Goal: Information Seeking & Learning: Learn about a topic

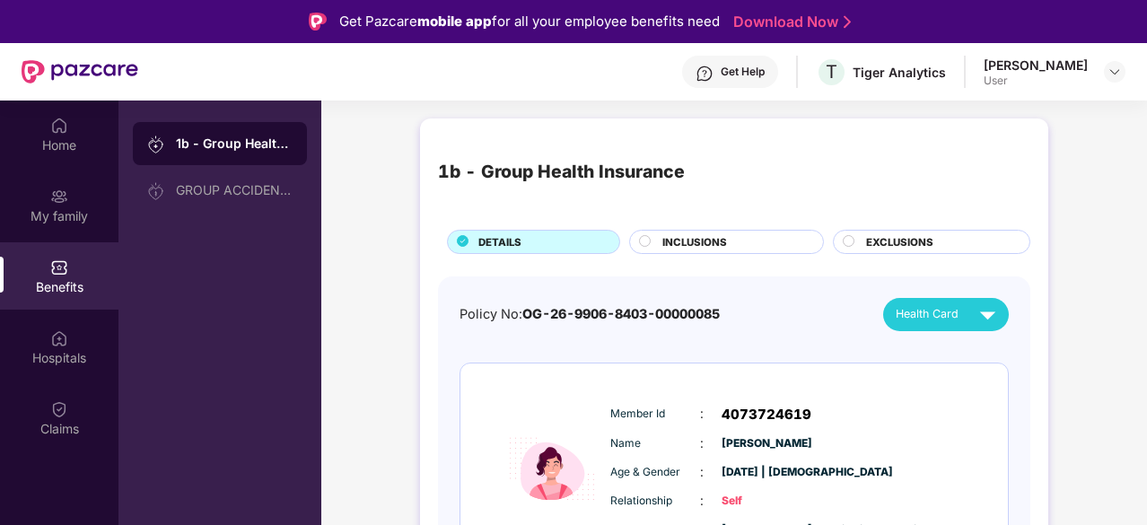
scroll to position [47, 0]
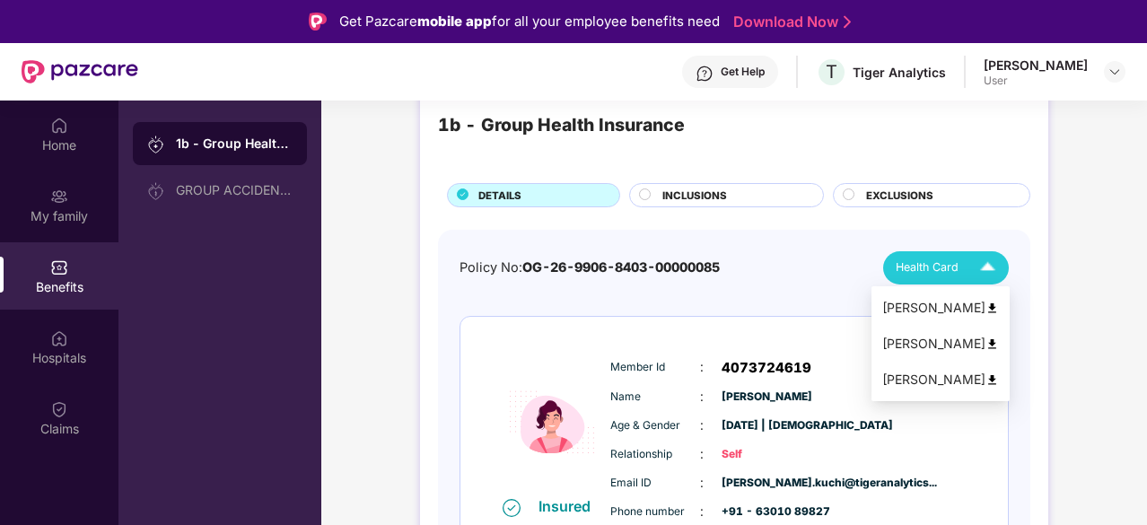
click at [997, 265] on img at bounding box center [987, 267] width 31 height 31
click at [919, 341] on div "[PERSON_NAME]" at bounding box center [941, 344] width 117 height 20
click at [985, 266] on img at bounding box center [987, 267] width 31 height 31
click at [932, 382] on div "[PERSON_NAME]" at bounding box center [941, 380] width 117 height 20
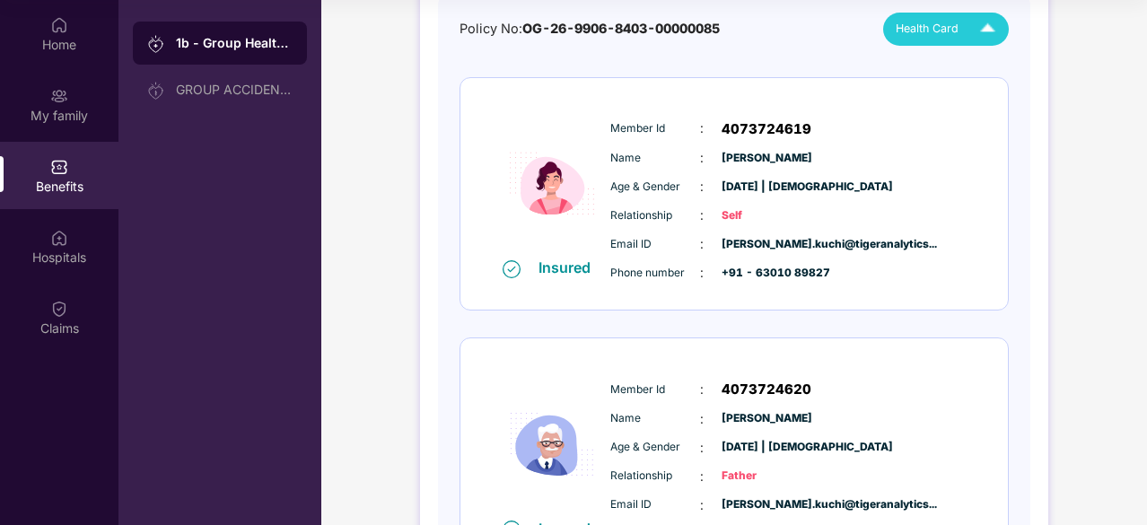
scroll to position [182, 0]
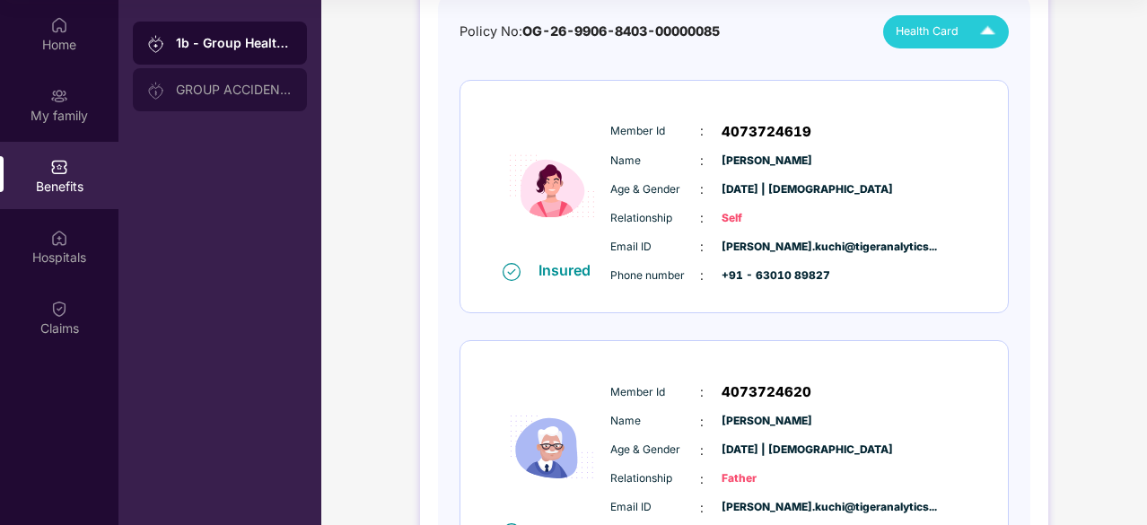
click at [230, 92] on div "GROUP ACCIDENTAL INSURANCE" at bounding box center [234, 90] width 117 height 14
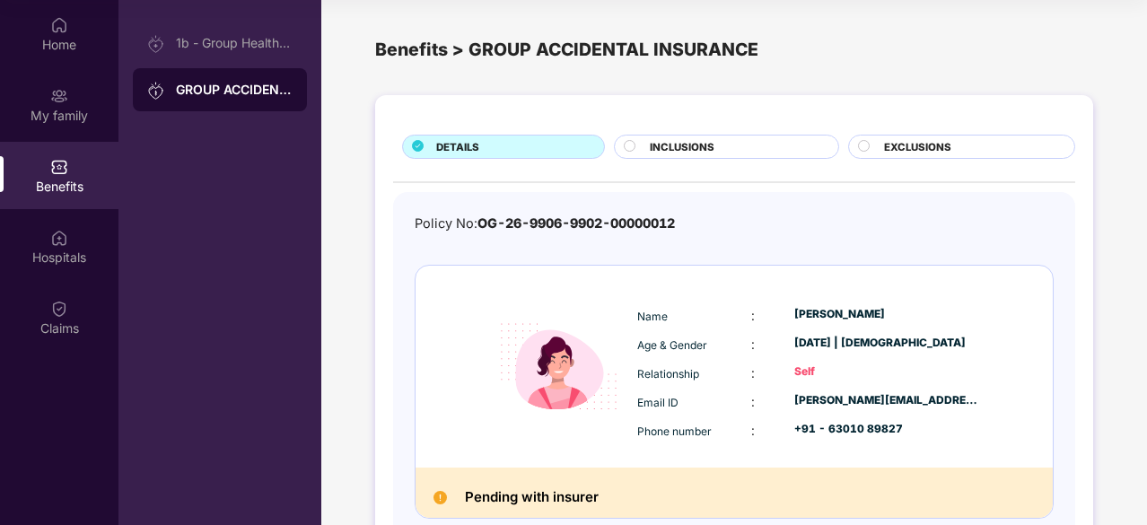
scroll to position [102, 0]
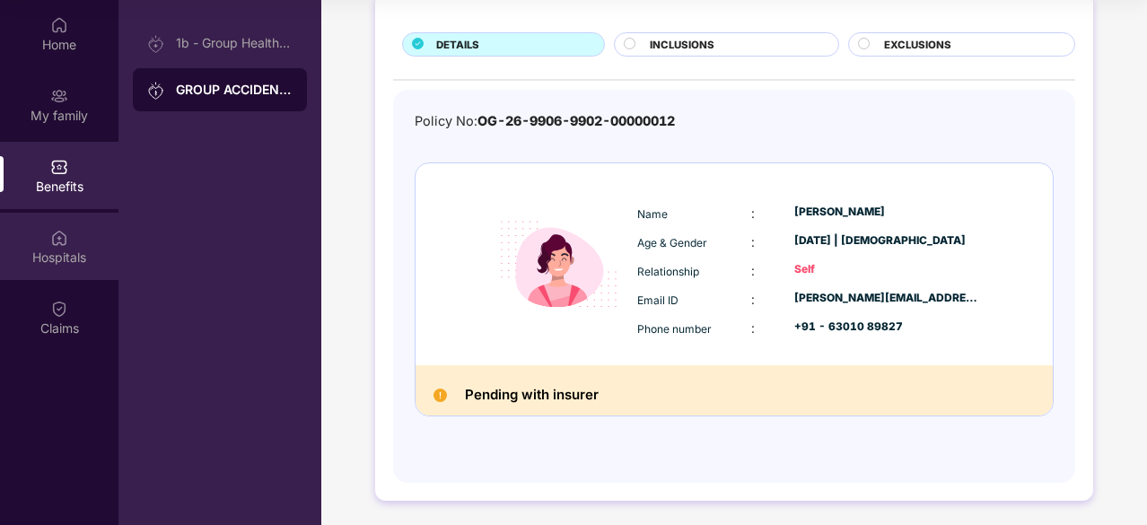
click at [77, 258] on div "Hospitals" at bounding box center [59, 258] width 119 height 18
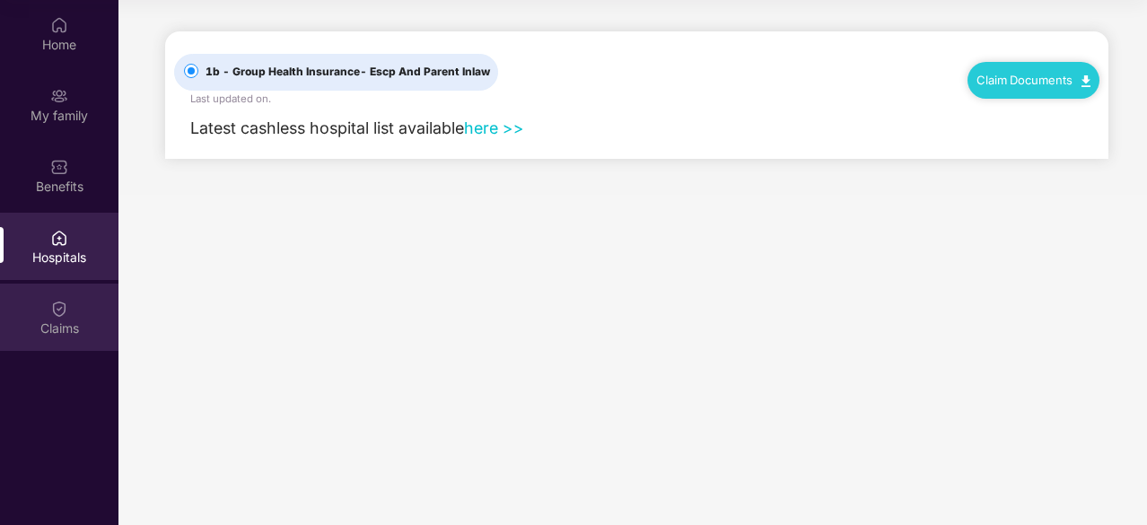
click at [65, 308] on img at bounding box center [59, 309] width 18 height 18
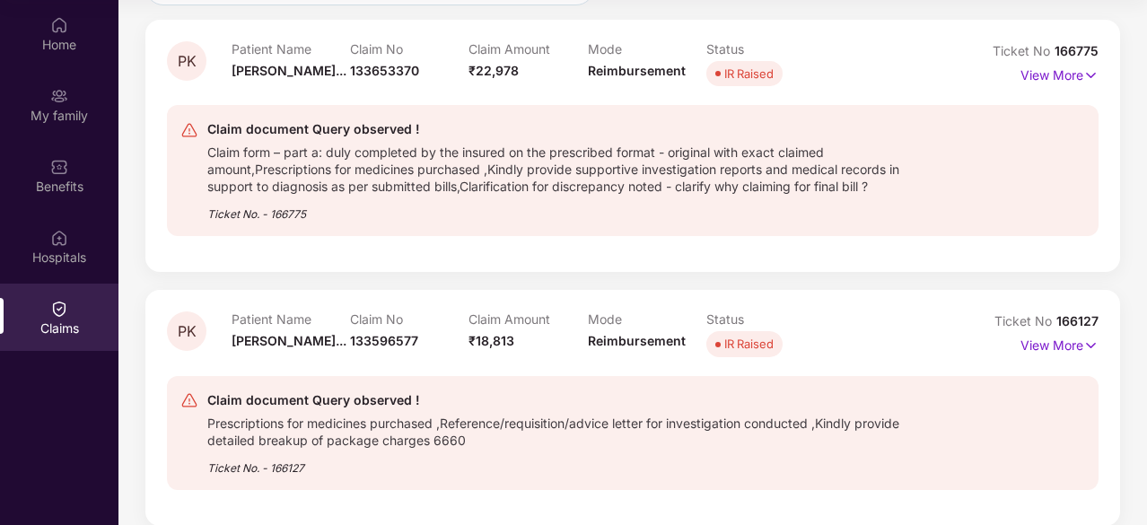
scroll to position [217, 0]
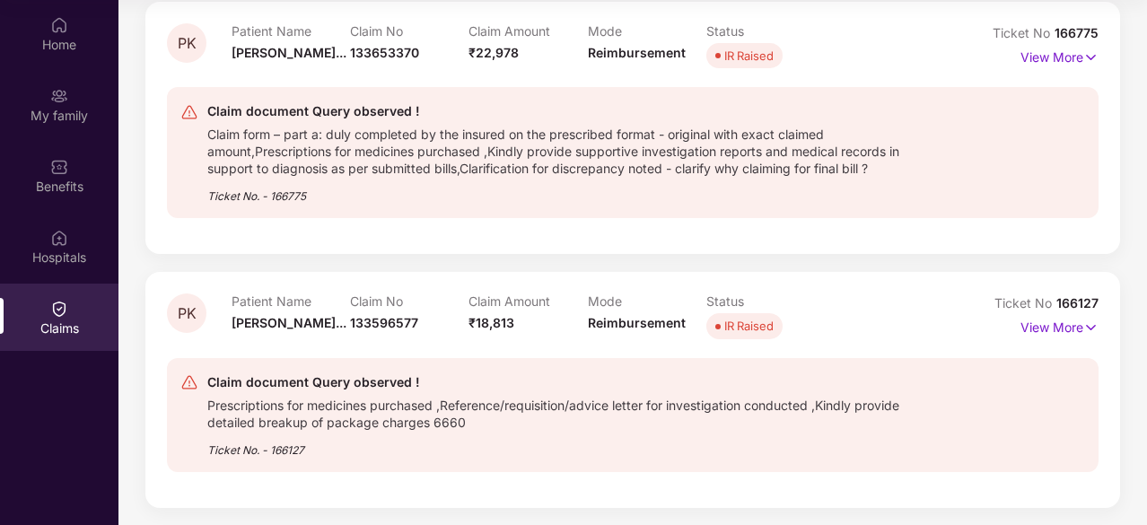
drag, startPoint x: 488, startPoint y: 344, endPoint x: 729, endPoint y: 350, distance: 241.6
click at [729, 350] on div "Claim document Query observed ! Prescriptions for medicines purchased ,Referenc…" at bounding box center [633, 415] width 932 height 143
click at [1038, 329] on p "View More" at bounding box center [1060, 325] width 78 height 24
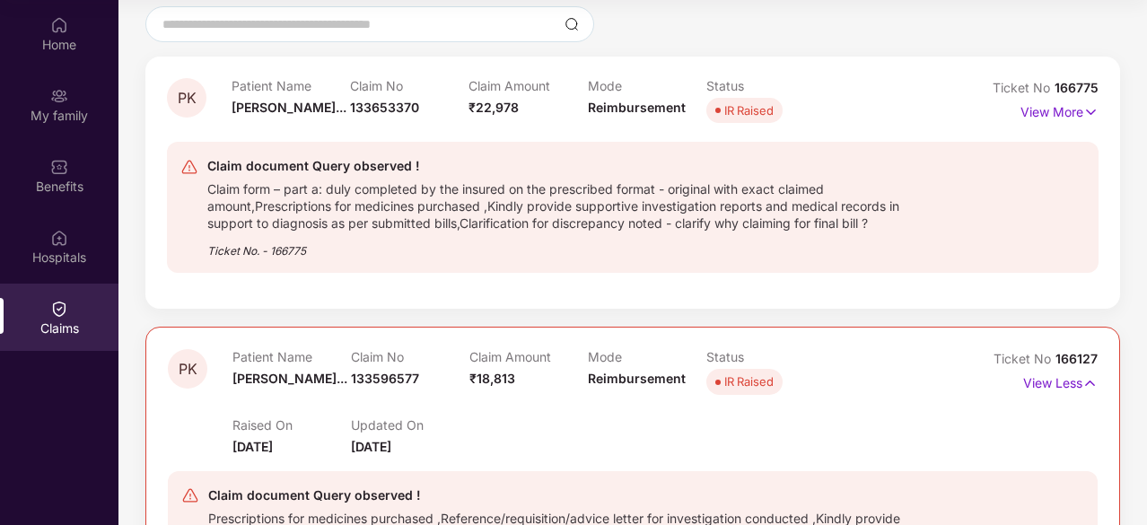
scroll to position [92, 0]
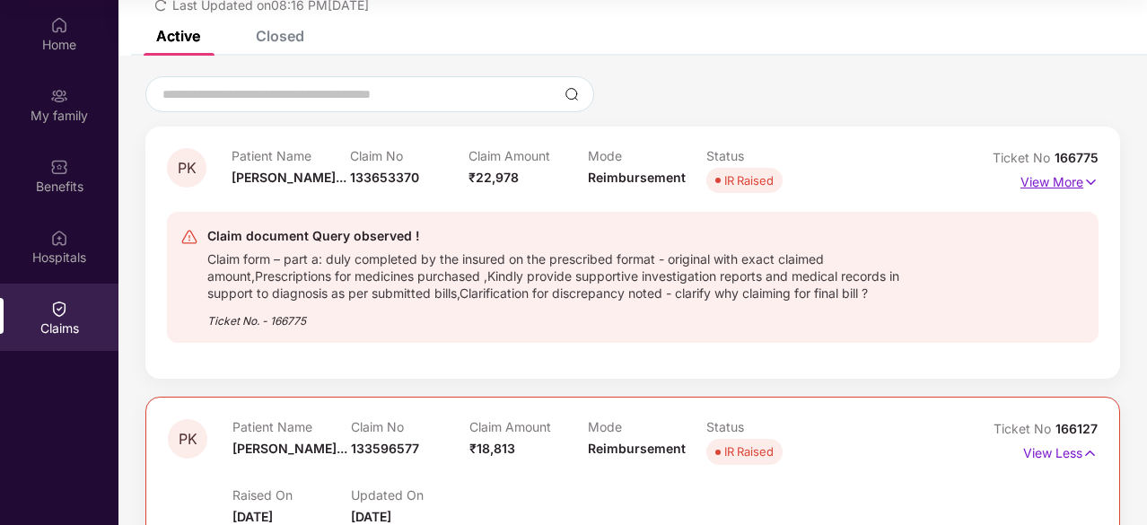
click at [1043, 176] on p "View More" at bounding box center [1060, 180] width 78 height 24
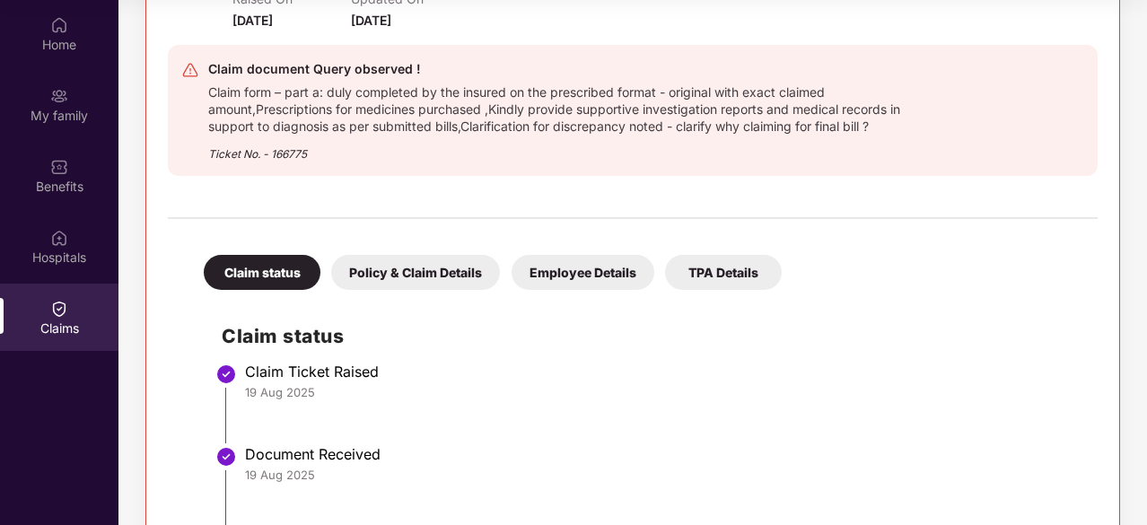
scroll to position [319, 0]
click at [435, 274] on div "Policy & Claim Details" at bounding box center [415, 271] width 169 height 35
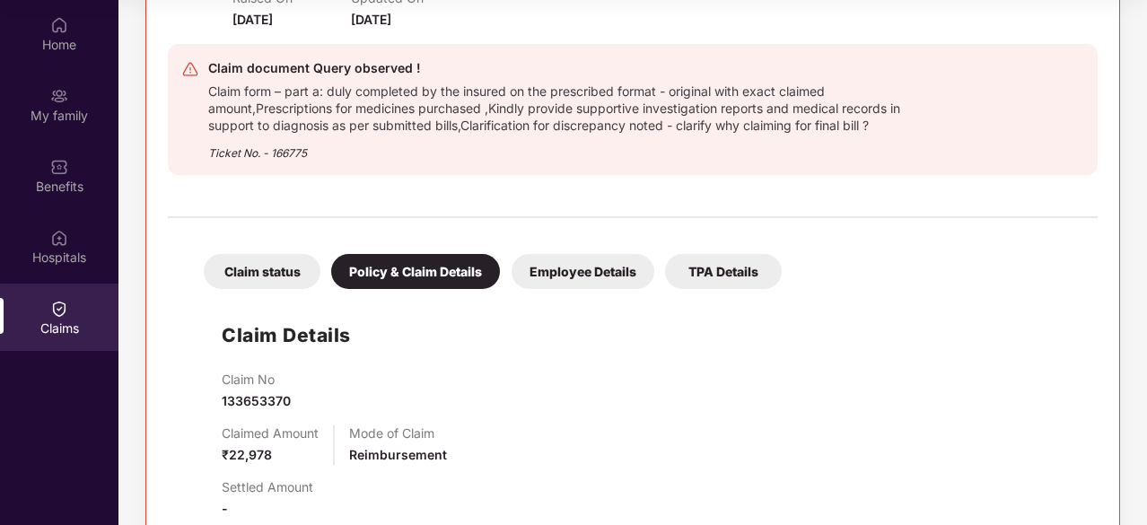
click at [568, 276] on div "Employee Details" at bounding box center [583, 271] width 143 height 35
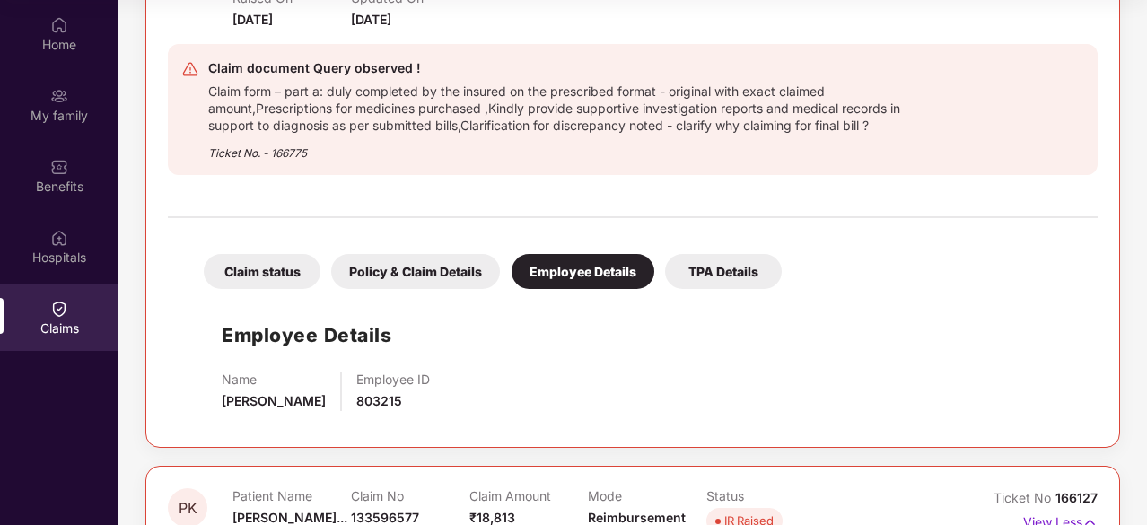
click at [698, 270] on div "TPA Details" at bounding box center [723, 271] width 117 height 35
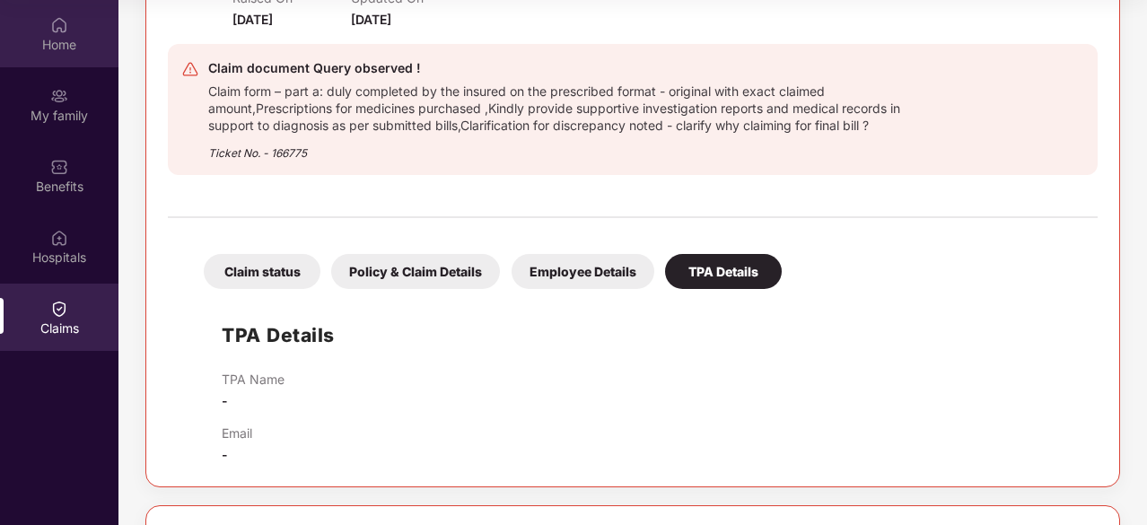
click at [70, 27] on div "Home" at bounding box center [59, 33] width 119 height 67
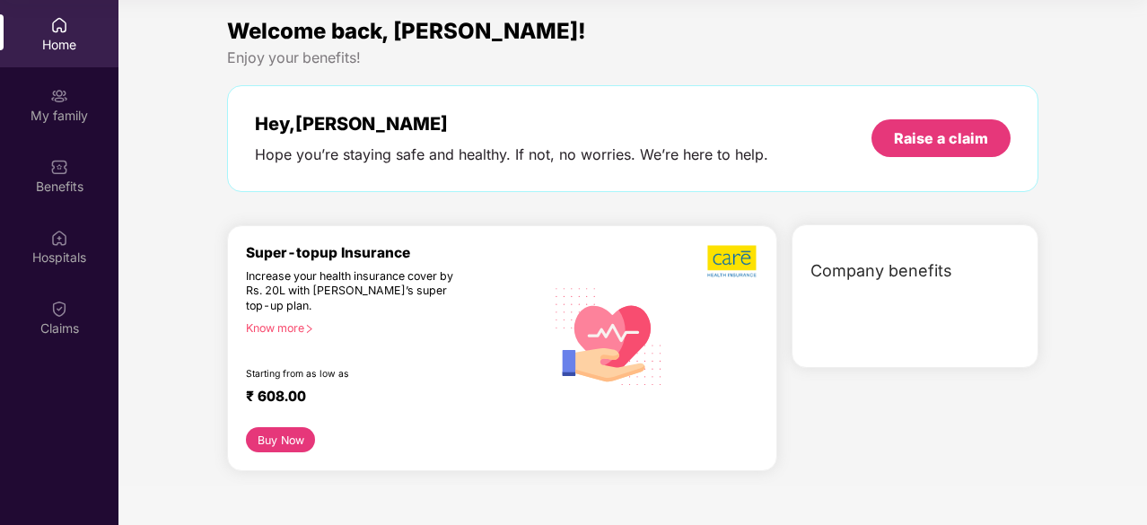
scroll to position [0, 0]
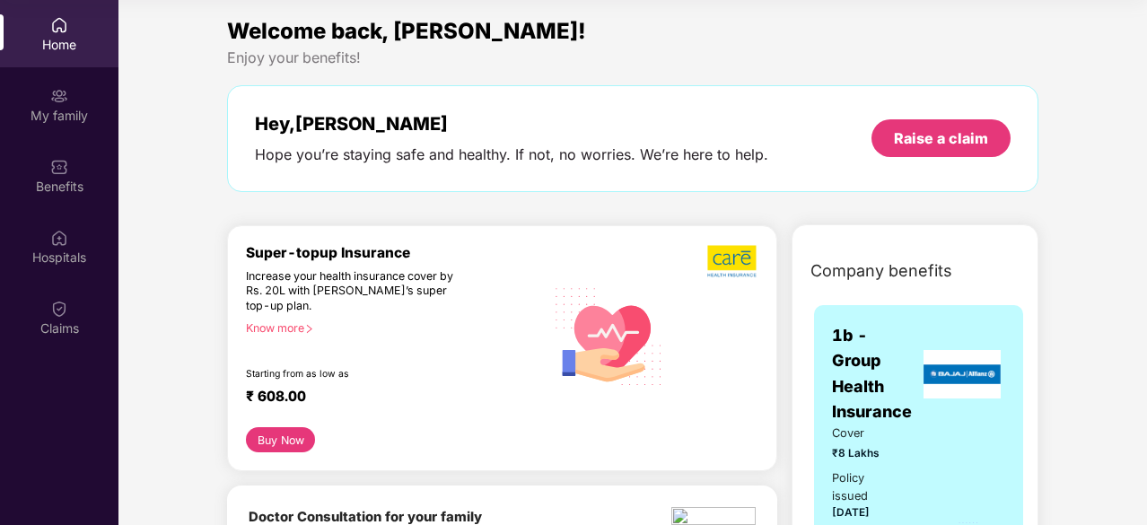
click at [294, 436] on button "Buy Now" at bounding box center [280, 439] width 69 height 25
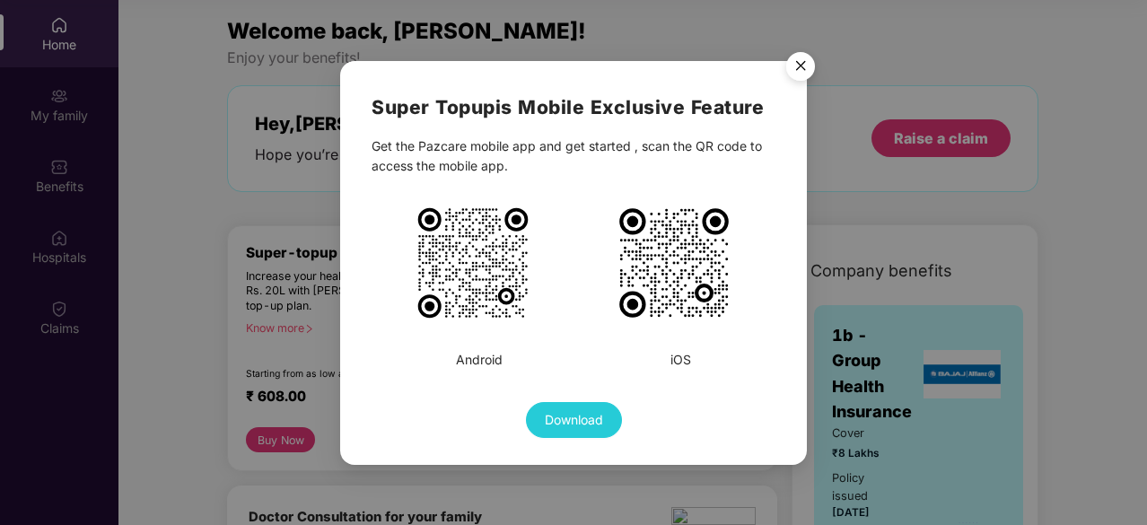
click at [792, 73] on img "Close" at bounding box center [801, 69] width 50 height 50
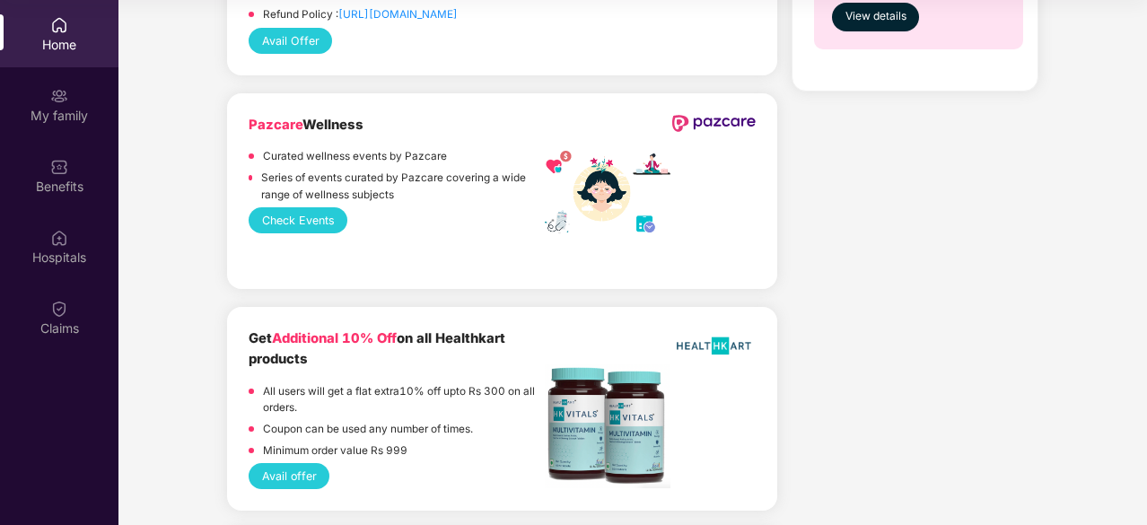
scroll to position [1161, 0]
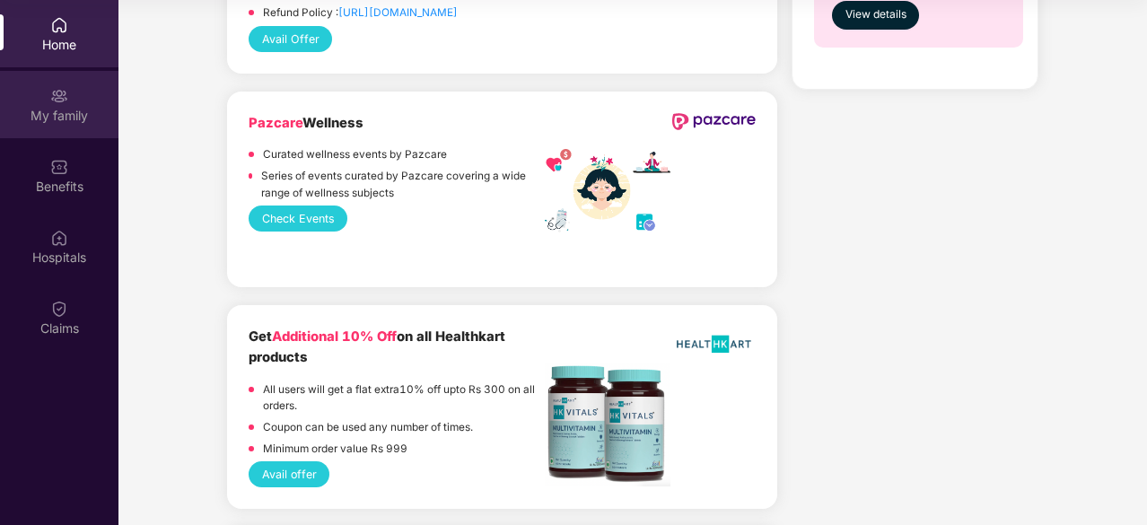
click at [57, 108] on div "My family" at bounding box center [59, 116] width 119 height 18
